Goal: Task Accomplishment & Management: Manage account settings

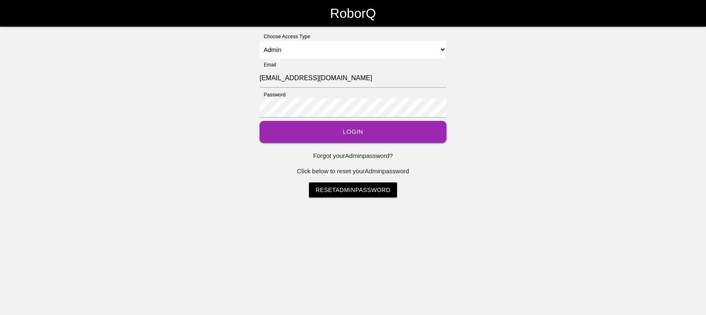
select select "Admin"
click at [292, 132] on button "Login" at bounding box center [353, 132] width 187 height 22
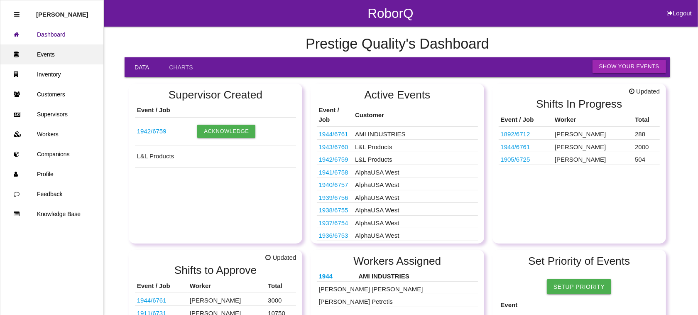
click at [60, 51] on link "Events" at bounding box center [51, 54] width 103 height 20
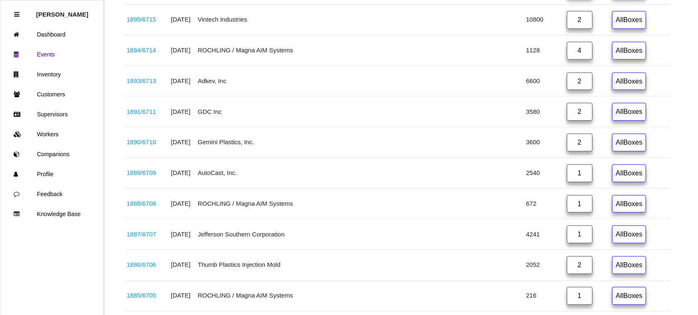
scroll to position [1585, 0]
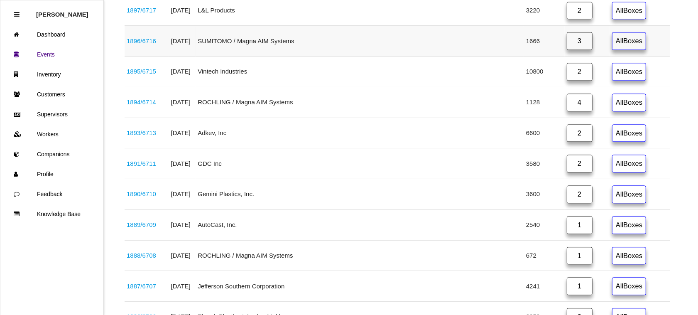
click at [567, 50] on link "3" at bounding box center [580, 41] width 26 height 18
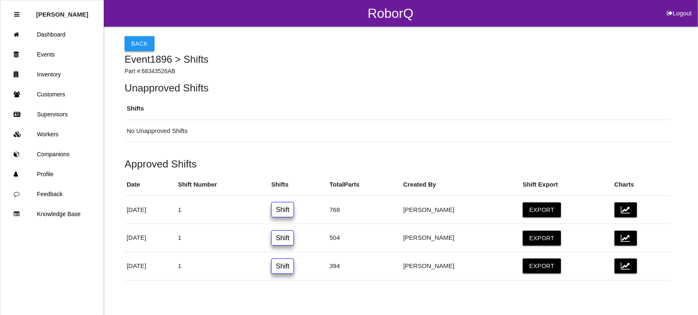
click at [136, 42] on button "Back" at bounding box center [140, 43] width 30 height 15
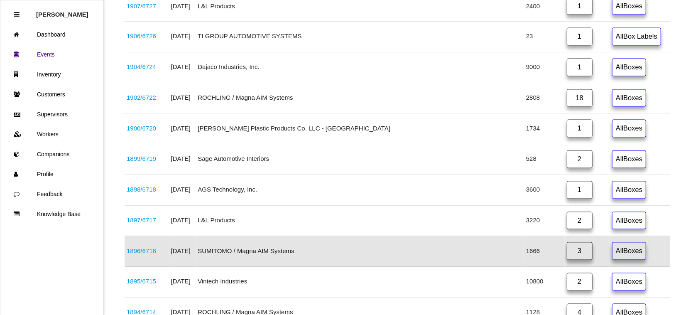
scroll to position [1418, 0]
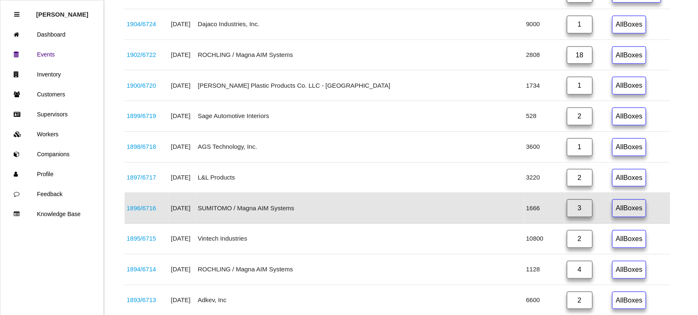
click at [142, 211] on link "1896 / 6716" at bounding box center [141, 207] width 29 height 7
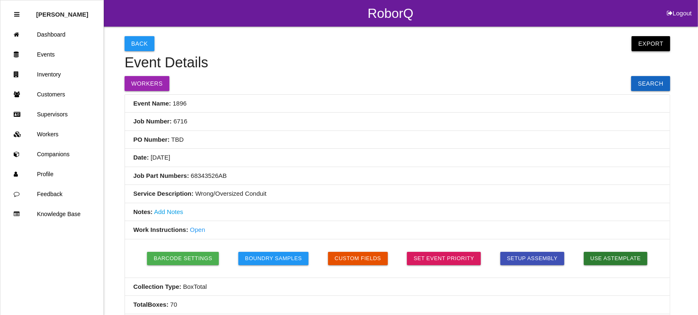
click at [652, 43] on button "Export" at bounding box center [651, 43] width 38 height 15
click at [654, 44] on link "Export Excel" at bounding box center [643, 45] width 48 height 19
click at [135, 41] on button "Back" at bounding box center [140, 43] width 30 height 15
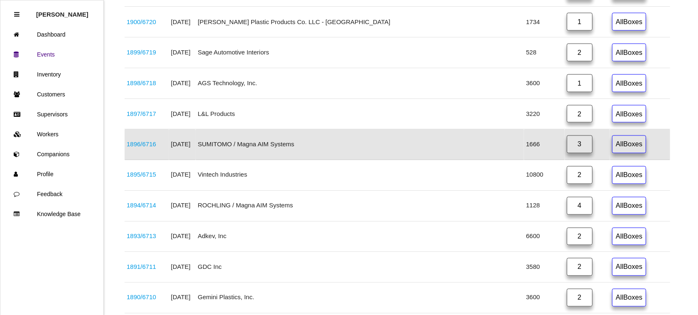
scroll to position [1418, 0]
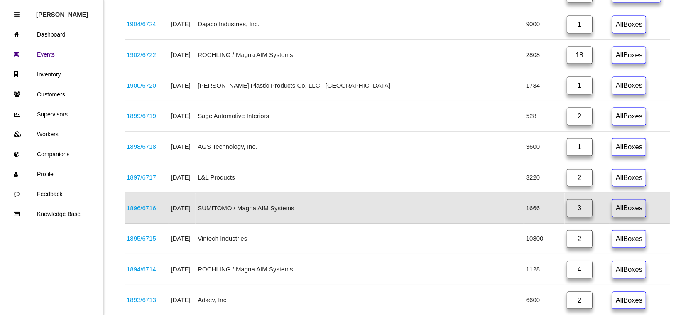
click at [567, 217] on link "3" at bounding box center [580, 208] width 26 height 18
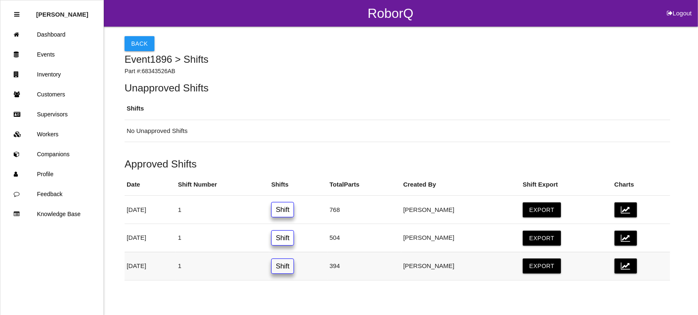
scroll to position [7, 0]
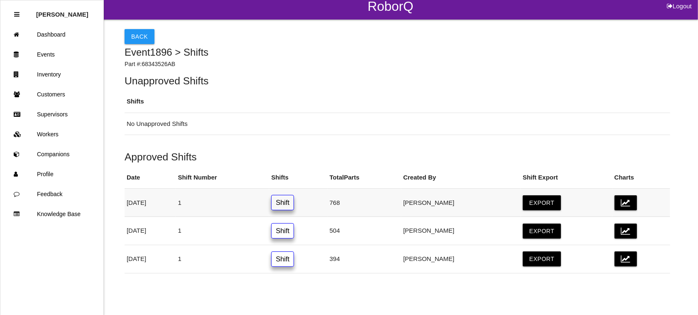
click at [294, 196] on link "Shift" at bounding box center [282, 202] width 23 height 15
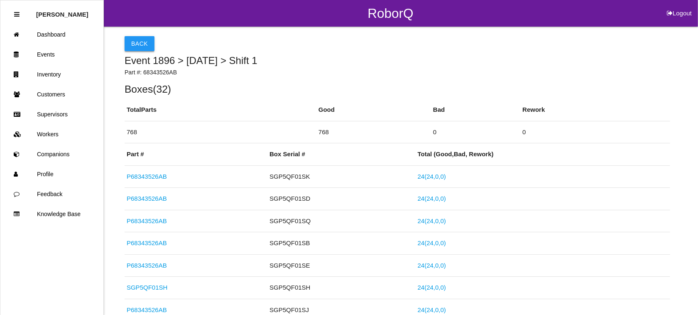
click at [132, 39] on button "Back" at bounding box center [140, 43] width 30 height 15
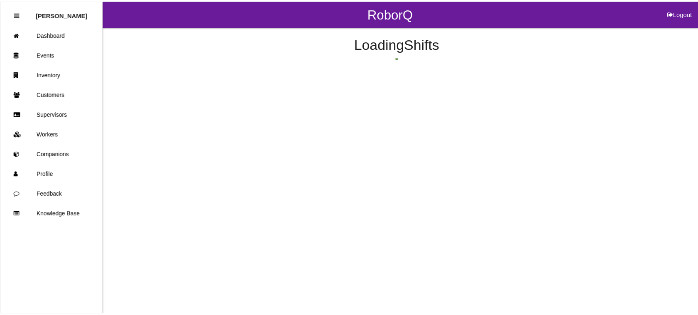
scroll to position [7, 0]
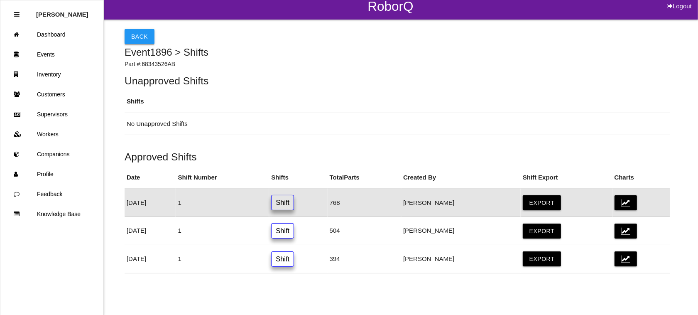
click at [140, 32] on button "Back" at bounding box center [140, 36] width 30 height 15
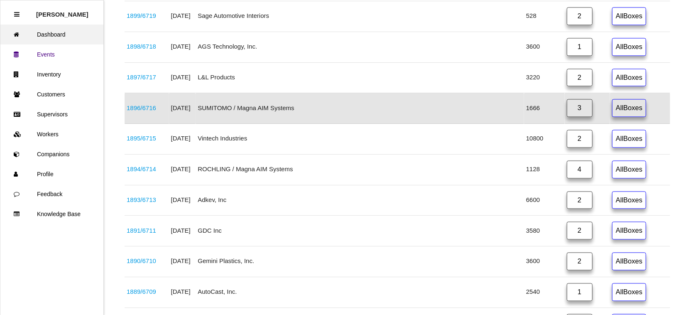
scroll to position [1418, 0]
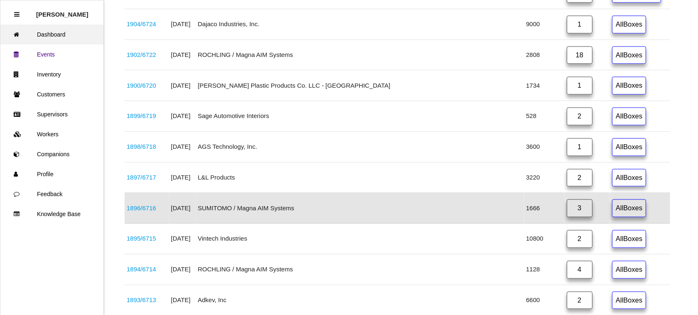
click at [67, 31] on link "Dashboard" at bounding box center [51, 34] width 103 height 20
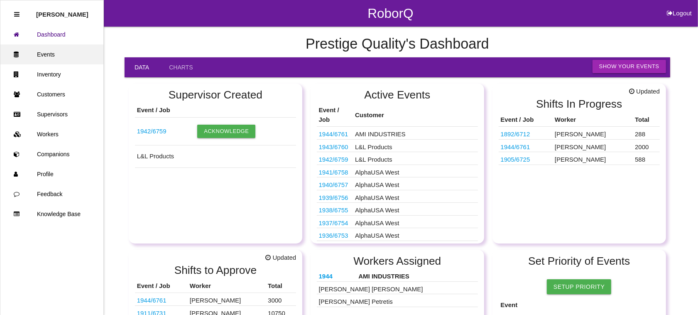
click at [60, 51] on link "Events" at bounding box center [51, 54] width 103 height 20
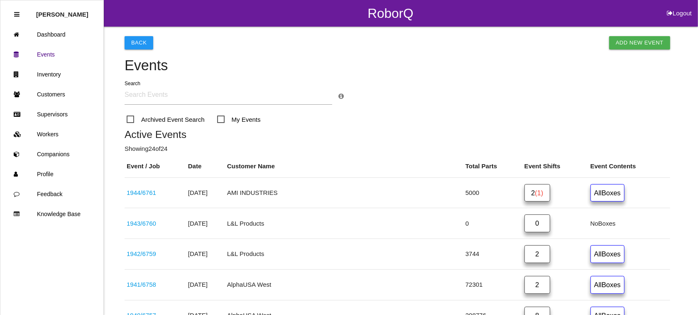
click at [535, 194] on span "(1)" at bounding box center [539, 192] width 8 height 7
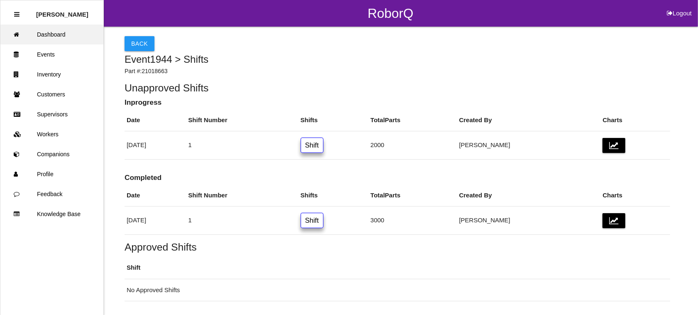
click at [61, 32] on link "Dashboard" at bounding box center [51, 34] width 103 height 20
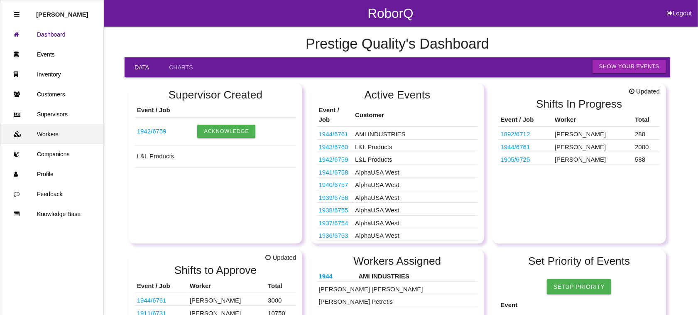
click at [44, 130] on link "Workers" at bounding box center [51, 134] width 103 height 20
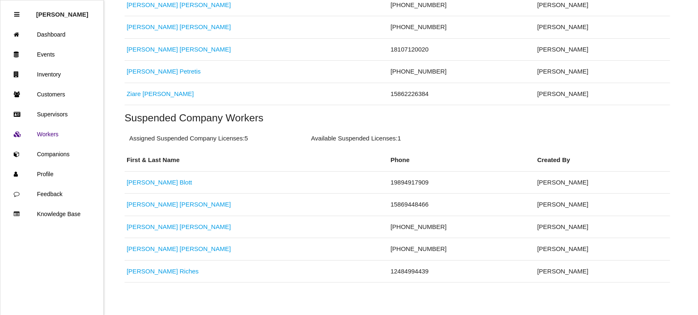
scroll to position [285, 0]
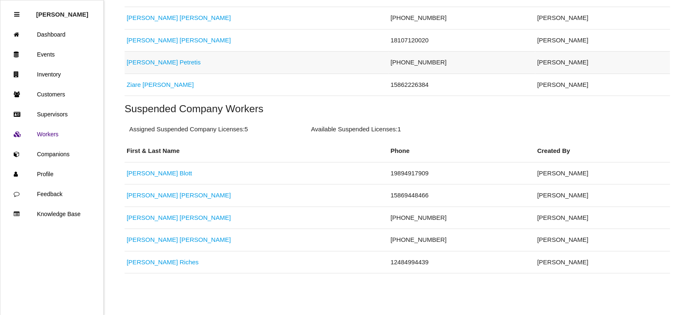
click at [150, 61] on link "[PERSON_NAME]" at bounding box center [164, 62] width 74 height 7
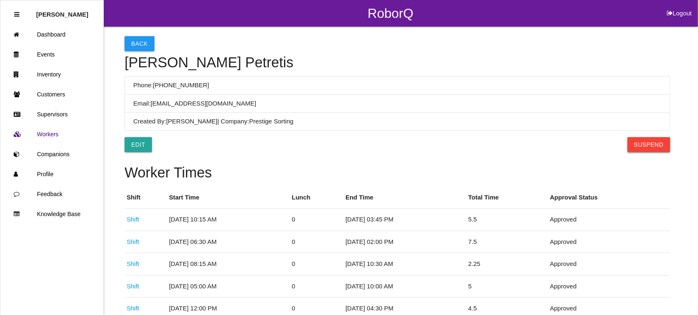
click at [655, 141] on button "Suspend" at bounding box center [648, 144] width 43 height 15
click at [140, 44] on button "Back" at bounding box center [140, 43] width 30 height 15
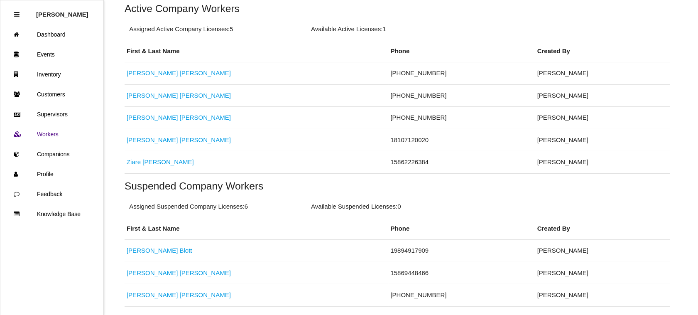
scroll to position [285, 0]
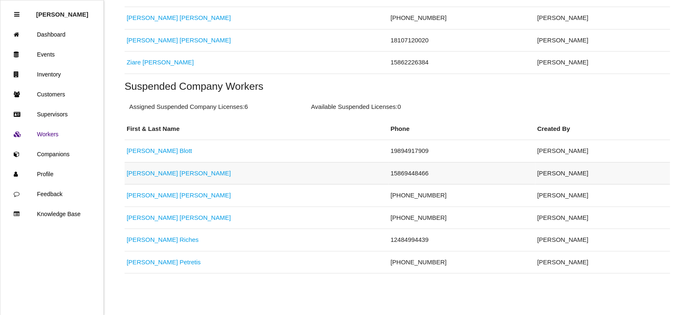
click at [137, 171] on link "[PERSON_NAME]" at bounding box center [179, 172] width 104 height 7
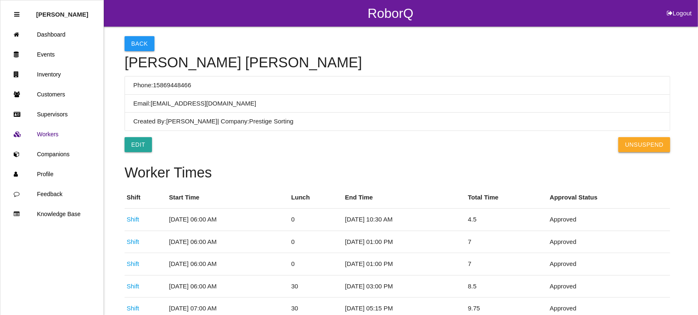
click at [644, 142] on button "UnSuspend" at bounding box center [643, 144] width 51 height 15
click at [130, 39] on button "Back" at bounding box center [140, 43] width 30 height 15
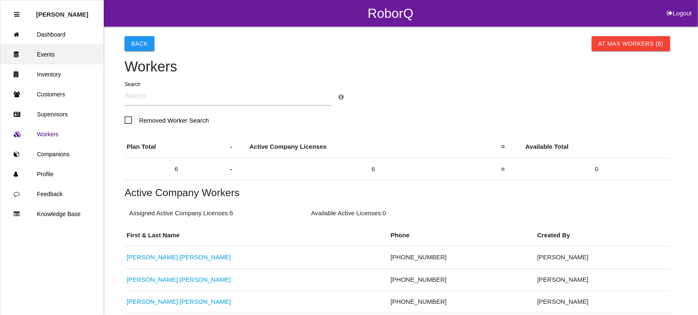
click at [47, 51] on link "Events" at bounding box center [51, 54] width 103 height 20
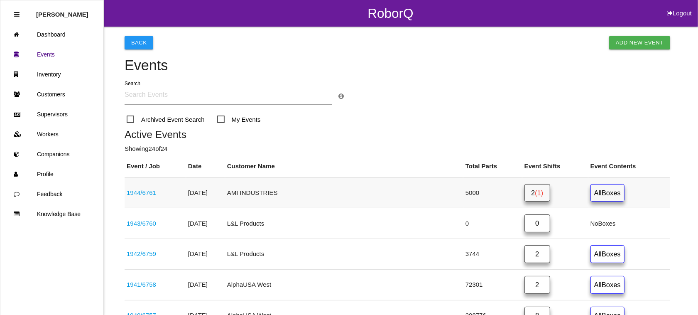
click at [535, 192] on span "(1)" at bounding box center [539, 192] width 8 height 7
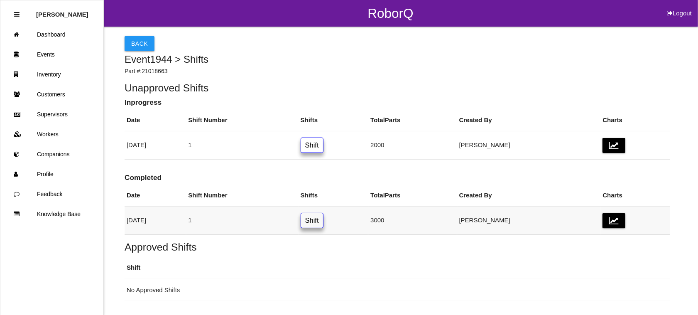
click at [323, 224] on link "Shift" at bounding box center [312, 220] width 23 height 15
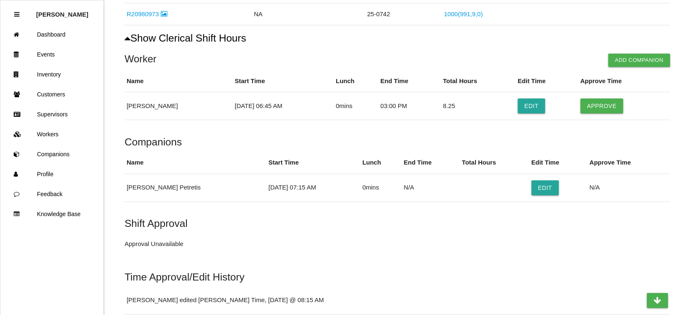
scroll to position [208, 0]
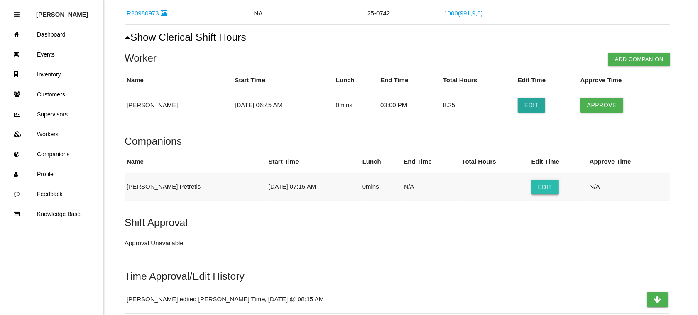
click at [536, 187] on button "Edit" at bounding box center [544, 186] width 27 height 15
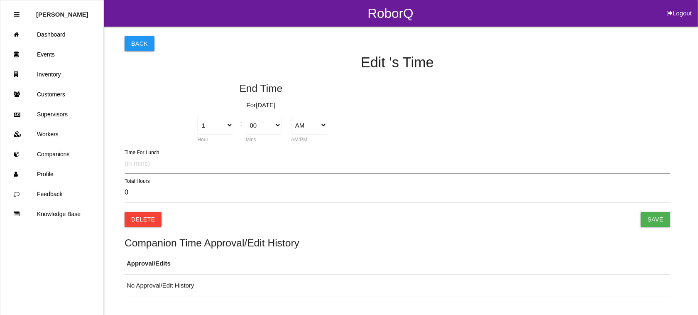
type input "0.00"
select select "7"
select select "15"
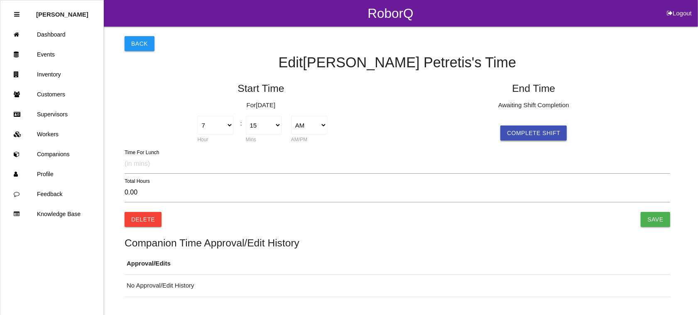
click at [538, 133] on button "Complete Shift" at bounding box center [533, 132] width 66 height 15
select select "7"
select select "15"
click at [591, 125] on select "AM PM" at bounding box center [582, 125] width 36 height 19
select select "2"
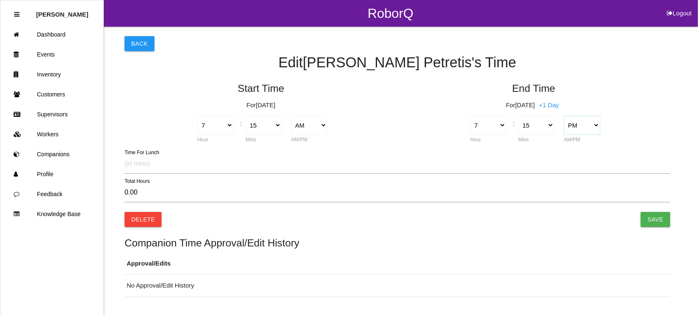
click at [564, 116] on select "AM PM" at bounding box center [582, 125] width 36 height 19
type input "12.00"
click at [500, 119] on select "1 2 3 4 5 6 7 8 9 10 11 12" at bounding box center [488, 125] width 36 height 19
select select "3"
click at [470, 116] on select "1 2 3 4 5 6 7 8 9 10 11 12" at bounding box center [488, 125] width 36 height 19
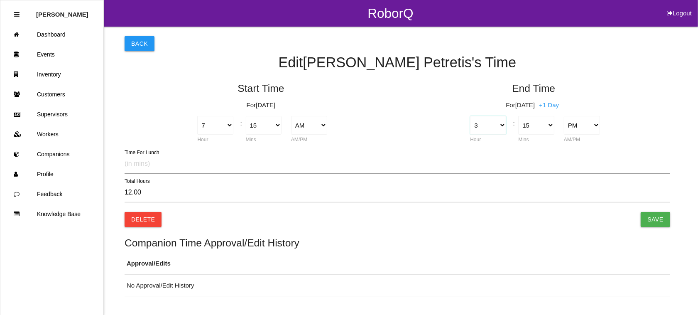
type input "8.00"
click at [549, 127] on select "00 01 02 03 04 05 06 07 08 09 10 11 12 13 14 15 16 17 18 19 20 21 22 23 24 25 2…" at bounding box center [536, 125] width 36 height 19
select select "0"
click at [518, 116] on select "00 01 02 03 04 05 06 07 08 09 10 11 12 13 14 15 16 17 18 19 20 21 22 23 24 25 2…" at bounding box center [536, 125] width 36 height 19
type input "7.75"
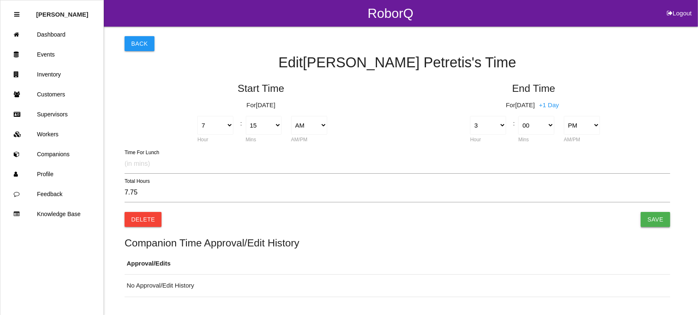
click at [655, 220] on input "Save" at bounding box center [655, 219] width 29 height 15
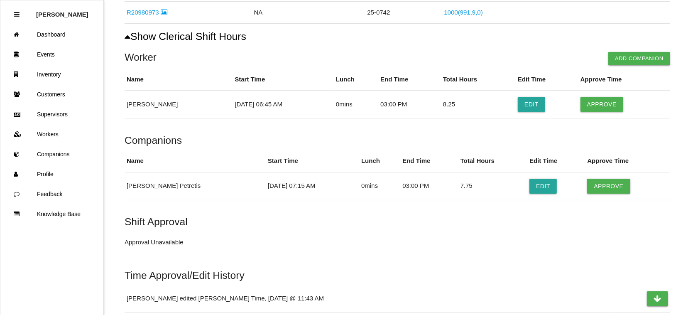
scroll to position [211, 0]
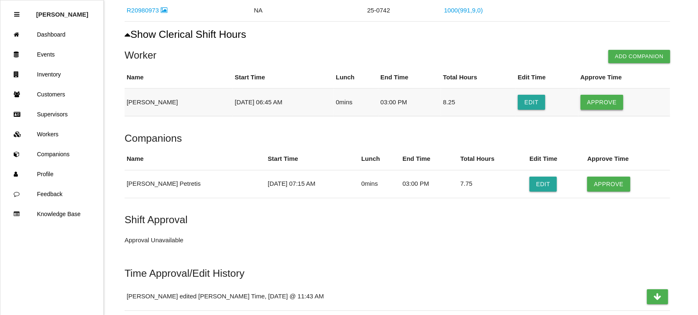
click at [605, 98] on button "Approve" at bounding box center [601, 102] width 43 height 15
click at [607, 184] on button "Approve" at bounding box center [608, 183] width 43 height 15
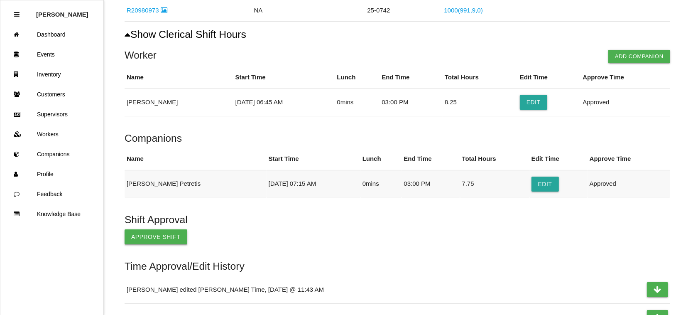
click at [144, 237] on button "Approve Shift" at bounding box center [156, 236] width 63 height 15
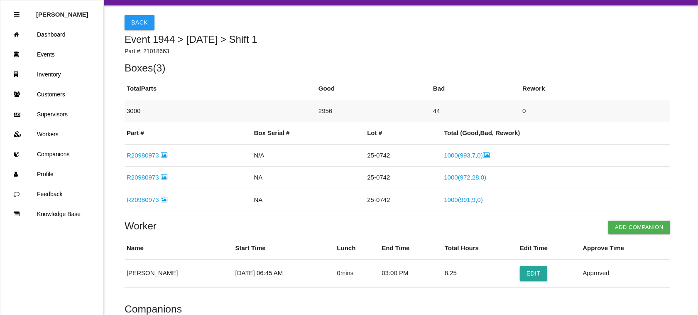
scroll to position [0, 0]
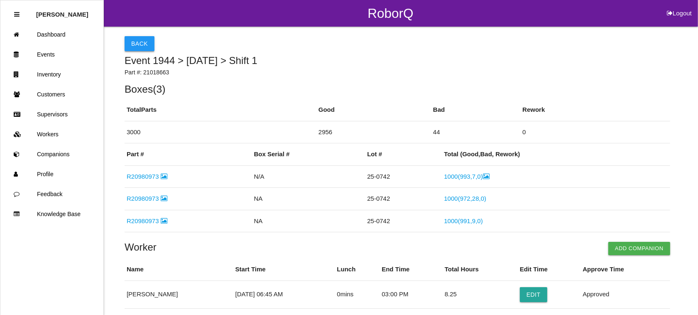
click at [140, 38] on button "Back" at bounding box center [140, 43] width 30 height 15
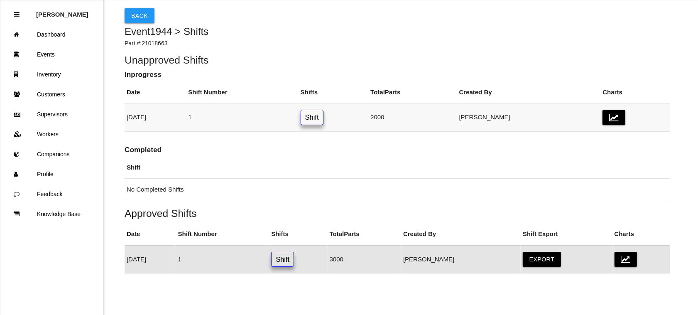
click at [323, 117] on link "Shift" at bounding box center [312, 117] width 23 height 15
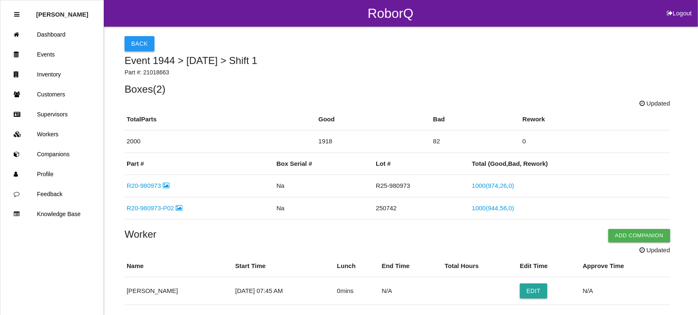
click at [129, 36] on button "Back" at bounding box center [140, 43] width 30 height 15
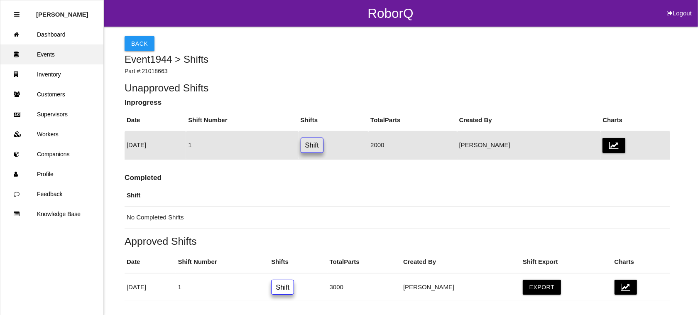
click at [47, 51] on link "Events" at bounding box center [51, 54] width 103 height 20
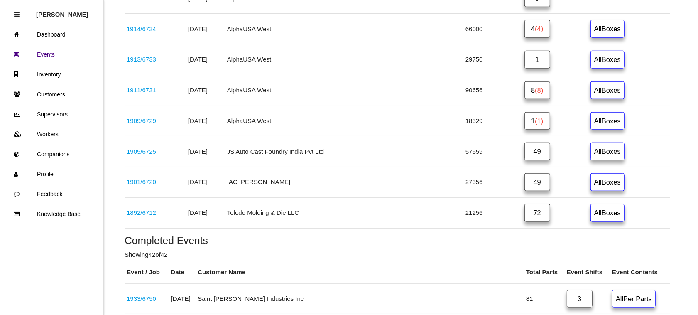
scroll to position [706, 0]
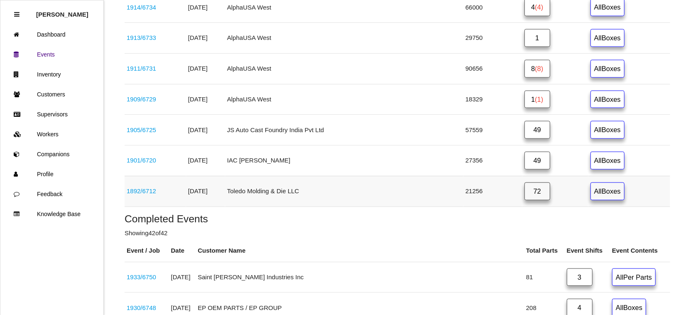
click at [524, 198] on link "72" at bounding box center [537, 191] width 26 height 18
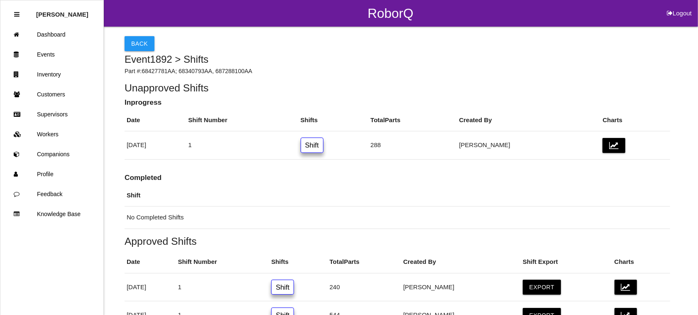
click at [323, 146] on link "Shift" at bounding box center [312, 144] width 23 height 15
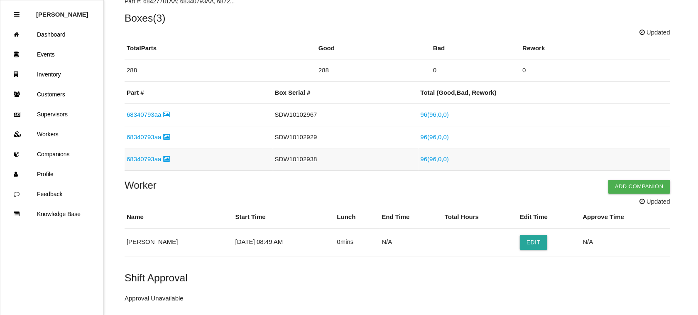
scroll to position [184, 0]
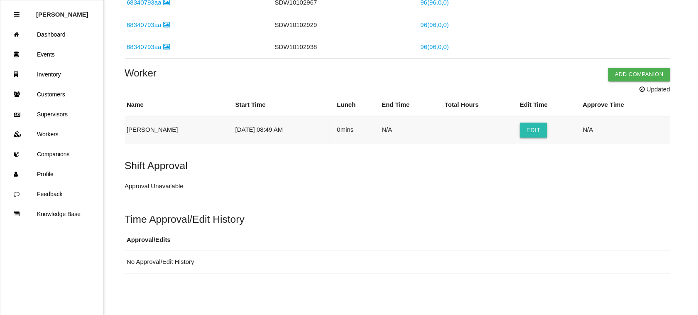
click at [537, 127] on button "Edit" at bounding box center [533, 129] width 27 height 15
select select "8"
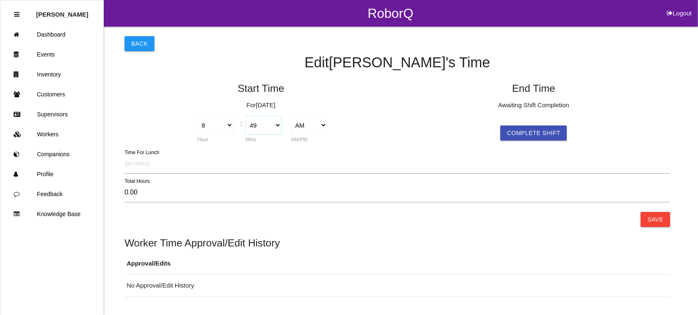
click at [274, 123] on select "00 01 02 03 04 05 06 07 08 09 10 11 12 13 14 15 16 17 18 19 20 21 22 23 24 25 2…" at bounding box center [264, 125] width 36 height 19
select select "45"
click at [246, 116] on select "00 01 02 03 04 05 06 07 08 09 10 11 12 13 14 15 16 17 18 19 20 21 22 23 24 25 2…" at bounding box center [264, 125] width 36 height 19
click at [538, 133] on button "Complete Shift" at bounding box center [533, 132] width 66 height 15
select select "11"
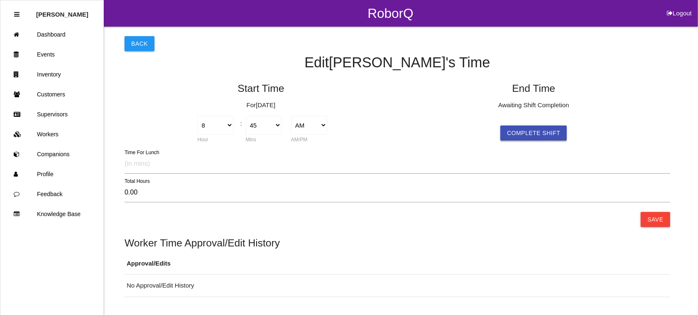
select select "59"
type input "3.23"
click at [499, 123] on select "1 2 3 4 5 6 7 8 9 10 11 12" at bounding box center [488, 125] width 36 height 19
select select "9"
click at [470, 116] on select "1 2 3 4 5 6 7 8 9 10 11 12" at bounding box center [488, 125] width 36 height 19
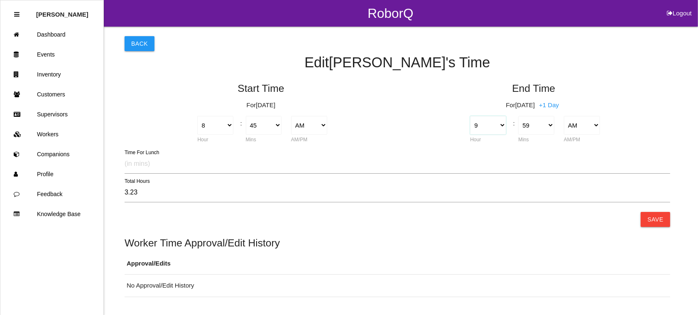
type input "1.23"
click at [546, 125] on select "00 01 02 03 04 05 06 07 08 09 10 11 12 13 14 15 16 17 18 19 20 21 22 23 24 25 2…" at bounding box center [536, 125] width 36 height 19
select select "45"
click at [518, 116] on select "00 01 02 03 04 05 06 07 08 09 10 11 12 13 14 15 16 17 18 19 20 21 22 23 24 25 2…" at bounding box center [536, 125] width 36 height 19
type input "1.00"
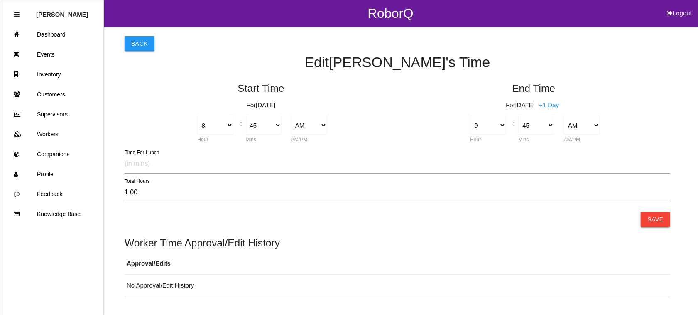
click at [661, 221] on button "Save" at bounding box center [655, 219] width 29 height 15
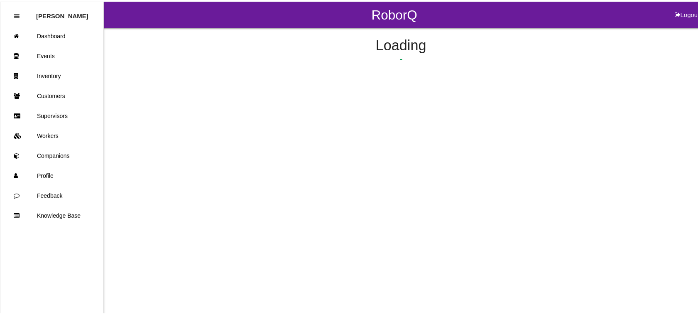
scroll to position [107, 0]
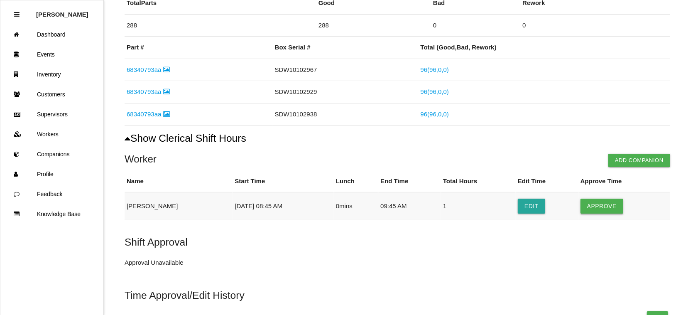
click at [606, 202] on button "Approve" at bounding box center [601, 205] width 43 height 15
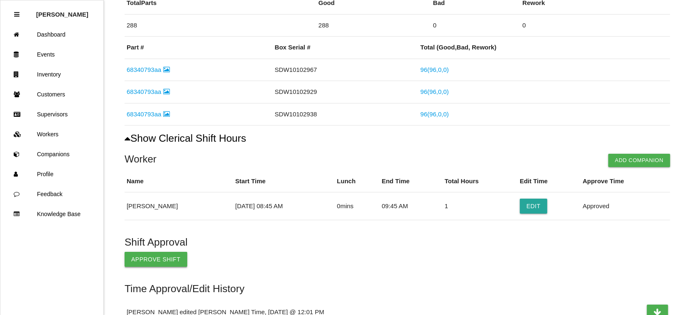
click at [144, 254] on button "Approve Shift" at bounding box center [156, 259] width 63 height 15
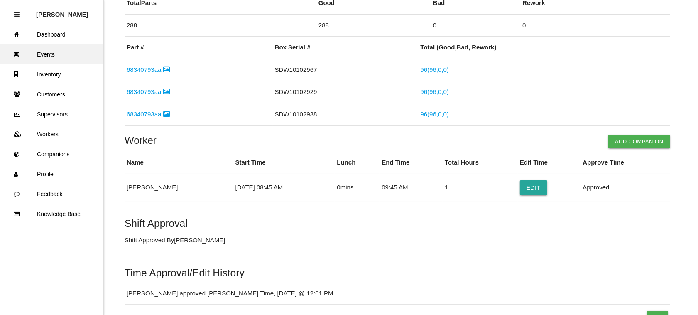
click at [61, 56] on link "Events" at bounding box center [51, 54] width 103 height 20
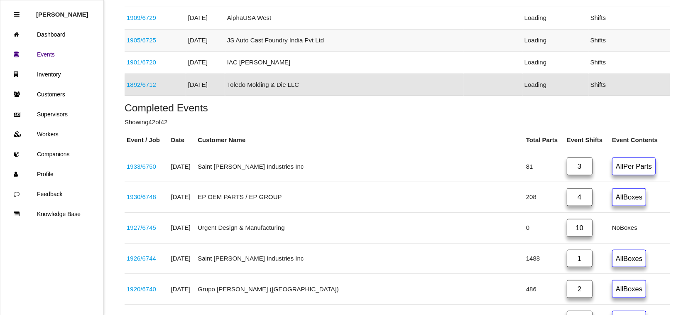
scroll to position [682, 0]
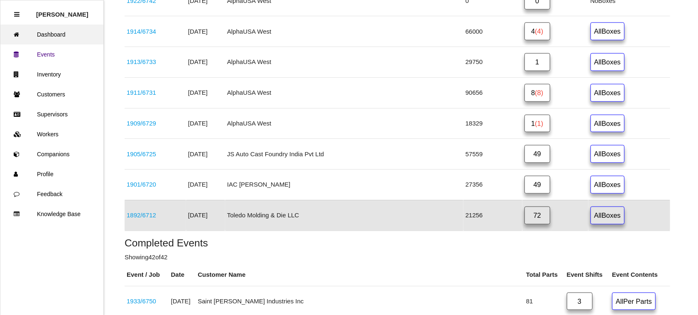
click at [54, 30] on link "Dashboard" at bounding box center [51, 34] width 103 height 20
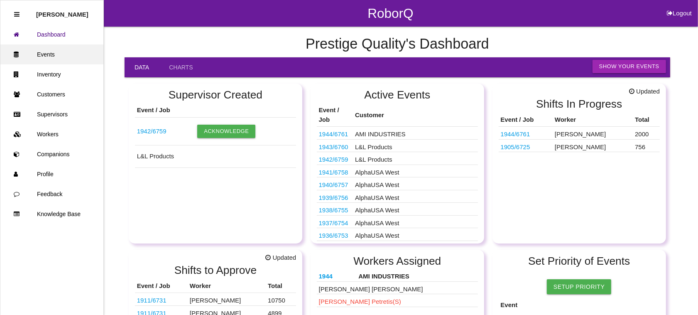
click at [50, 52] on link "Events" at bounding box center [51, 54] width 103 height 20
